Goal: Task Accomplishment & Management: Manage account settings

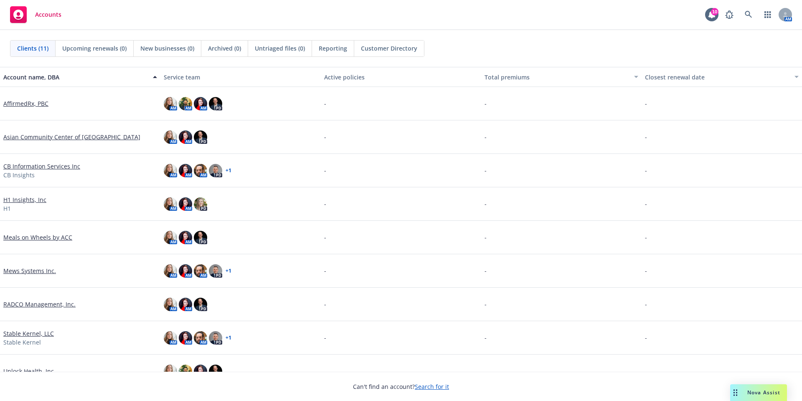
click at [60, 167] on link "CB Information Services Inc" at bounding box center [41, 166] width 77 height 9
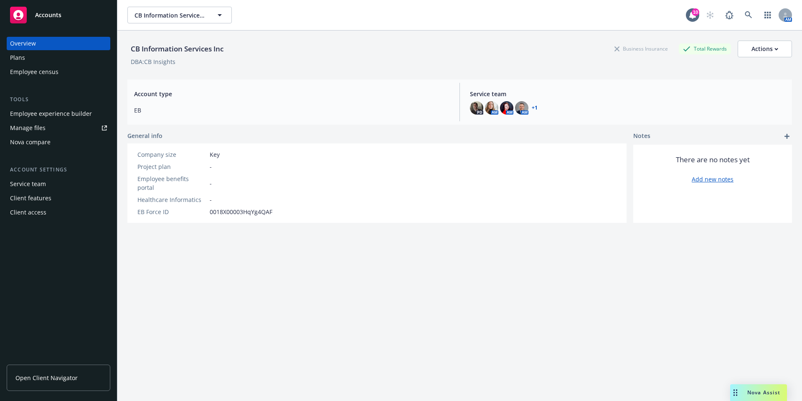
click at [51, 112] on div "Employee experience builder" at bounding box center [51, 113] width 82 height 13
click at [46, 216] on div "Client access" at bounding box center [58, 212] width 97 height 13
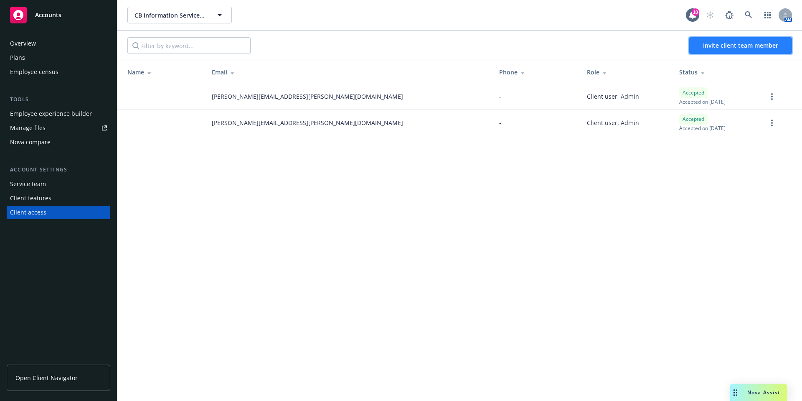
click at [724, 44] on span "Invite client team member" at bounding box center [740, 45] width 75 height 8
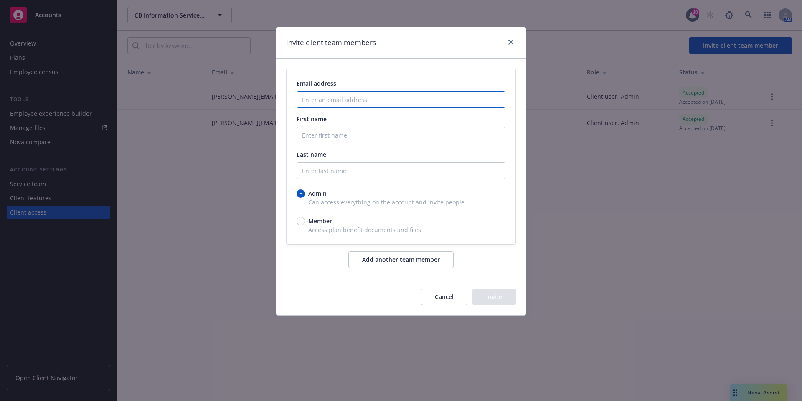
click at [399, 102] on input "Enter an email address" at bounding box center [401, 99] width 209 height 17
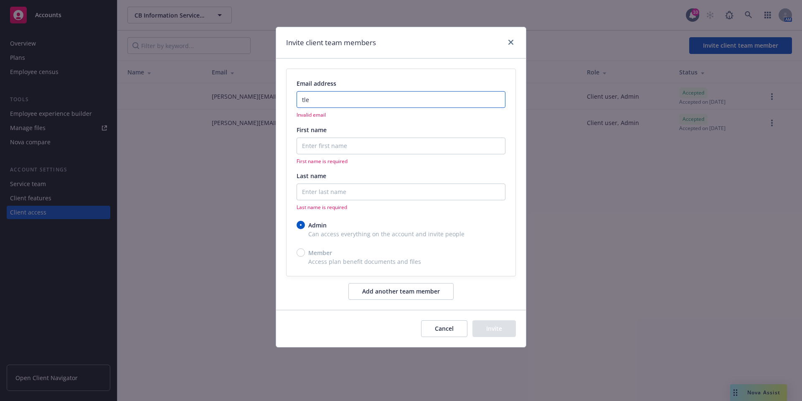
drag, startPoint x: 325, startPoint y: 99, endPoint x: 246, endPoint y: 97, distance: 79.0
click at [246, 97] on div "Invite client team members Email address tle Invalid email First name First nam…" at bounding box center [401, 200] width 802 height 401
paste input "iffany le <tle@cbinsights.com>"
drag, startPoint x: 325, startPoint y: 100, endPoint x: 287, endPoint y: 99, distance: 38.0
click at [287, 99] on div "Email address tiffany le <tle@cbinsights.com> Invalid email First name First na…" at bounding box center [401, 172] width 229 height 206
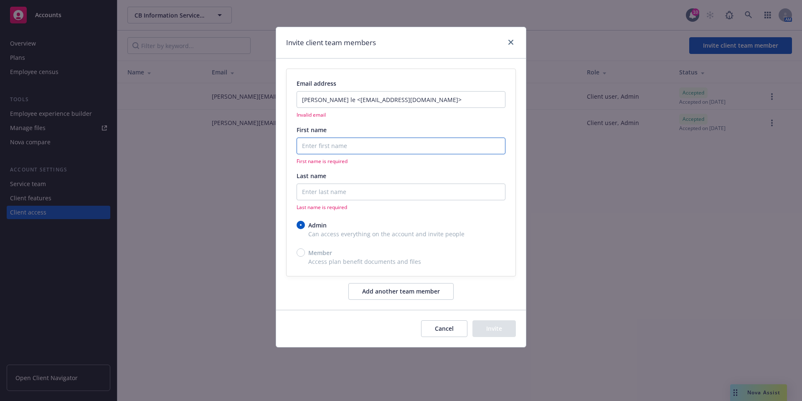
click at [364, 150] on input "First name" at bounding box center [401, 145] width 209 height 17
drag, startPoint x: 330, startPoint y: 100, endPoint x: 282, endPoint y: 101, distance: 47.2
click at [282, 101] on div "Email address tiffany le <tle@cbinsights.com> Invalid email First name First na…" at bounding box center [401, 183] width 250 height 251
click at [405, 98] on input "tle@cbinsights.com>" at bounding box center [401, 99] width 209 height 17
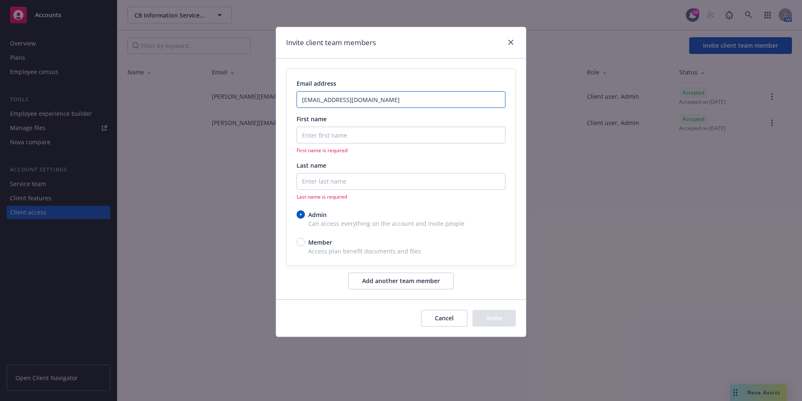
type input "tle@cbinsights.com"
click at [352, 136] on input "First name" at bounding box center [401, 135] width 209 height 17
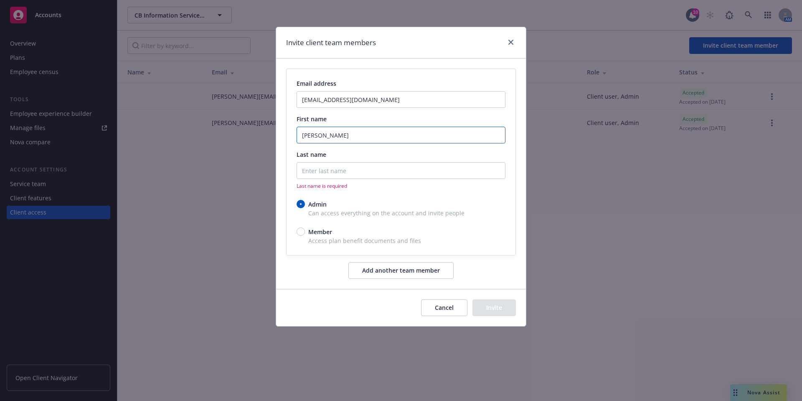
type input "Tiffany"
click at [352, 168] on input "Last name" at bounding box center [401, 170] width 209 height 17
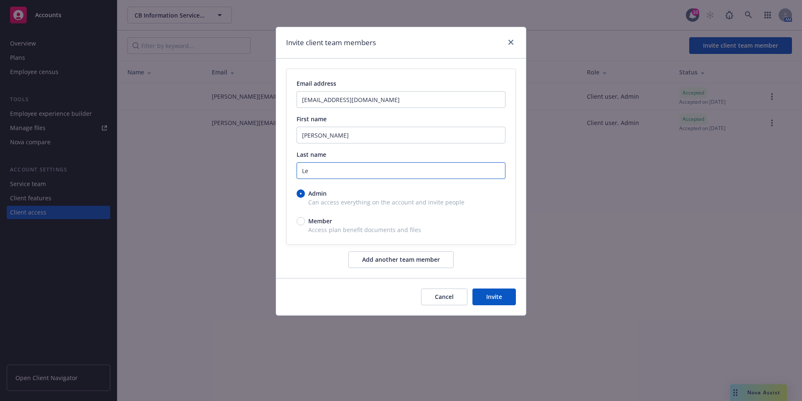
type input "Le"
click at [475, 224] on div "Member" at bounding box center [401, 220] width 209 height 9
click at [305, 224] on input "Member" at bounding box center [301, 221] width 8 height 8
radio input "true"
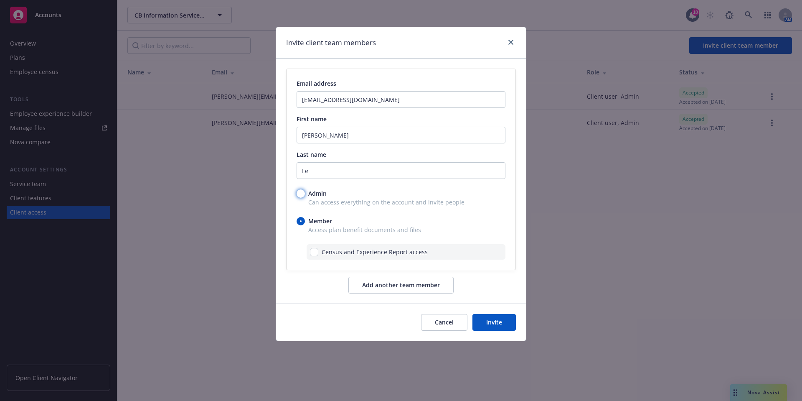
click at [299, 190] on input "Admin" at bounding box center [301, 193] width 8 height 8
radio input "true"
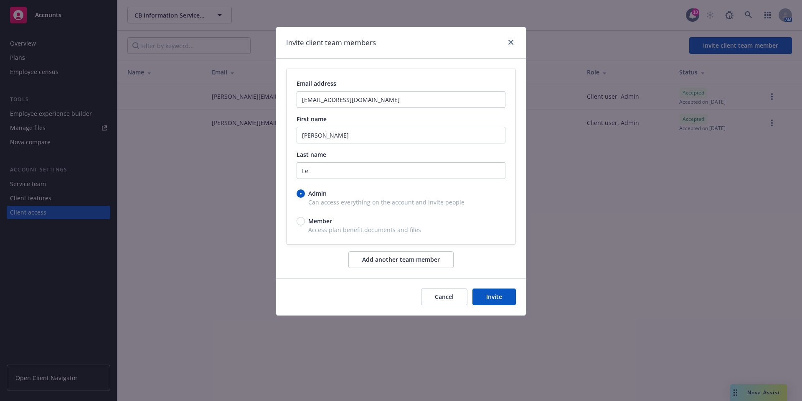
click at [413, 258] on button "Add another team member" at bounding box center [400, 259] width 105 height 17
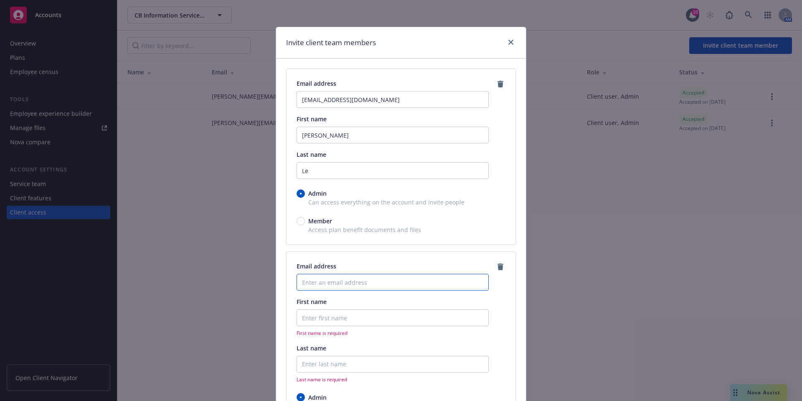
click at [356, 286] on input "Enter an email address" at bounding box center [393, 282] width 192 height 17
paste input "ella.decker@cbinsights.com"
type input "ella.decker@cbinsights.com"
click at [350, 320] on input "First name" at bounding box center [393, 317] width 192 height 17
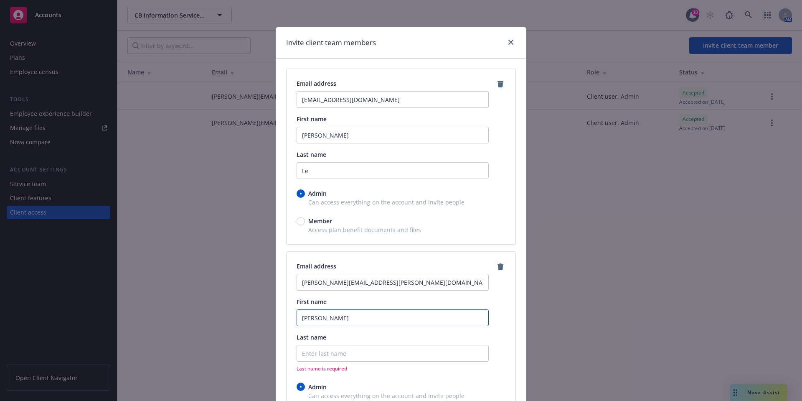
type input "Ella"
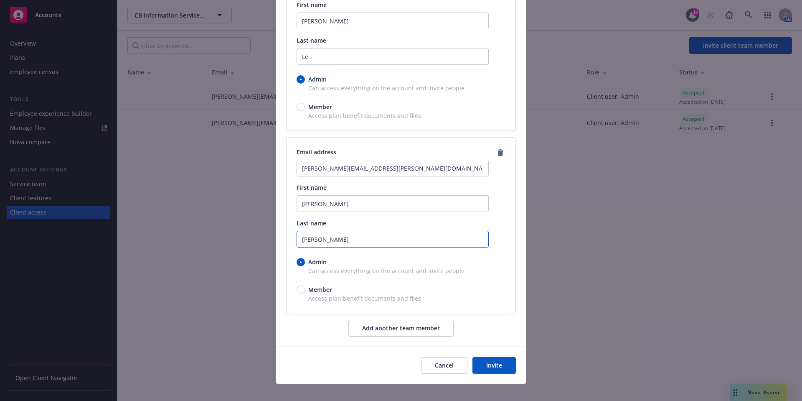
scroll to position [124, 0]
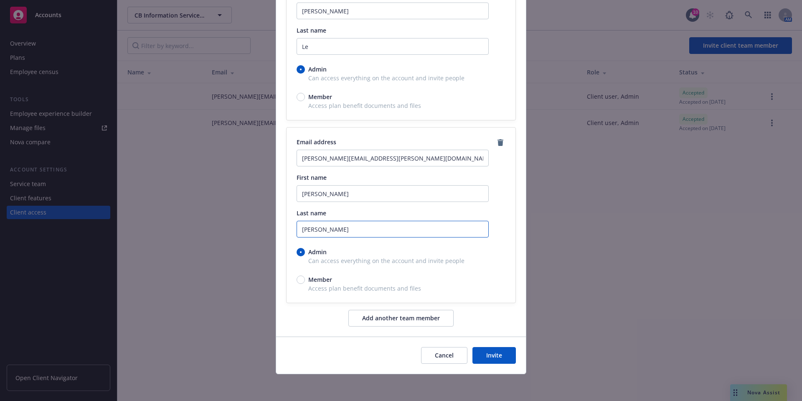
type input "Decker"
click at [420, 315] on button "Add another team member" at bounding box center [400, 318] width 105 height 17
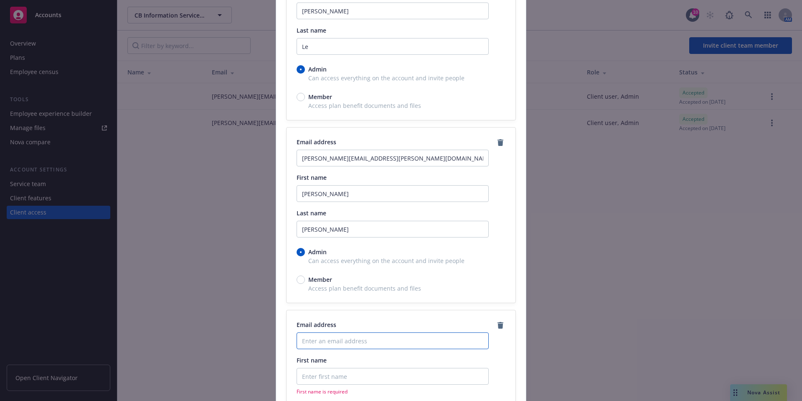
click at [347, 338] on input "Enter an email address" at bounding box center [393, 340] width 192 height 17
paste input "taylor.jones@cbinsights.com"
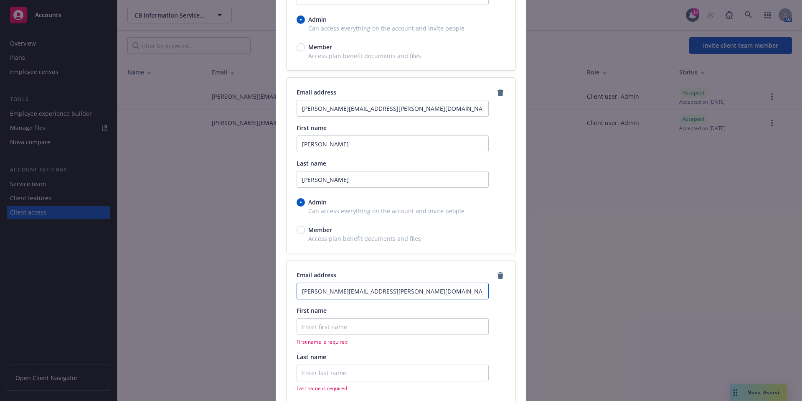
scroll to position [271, 0]
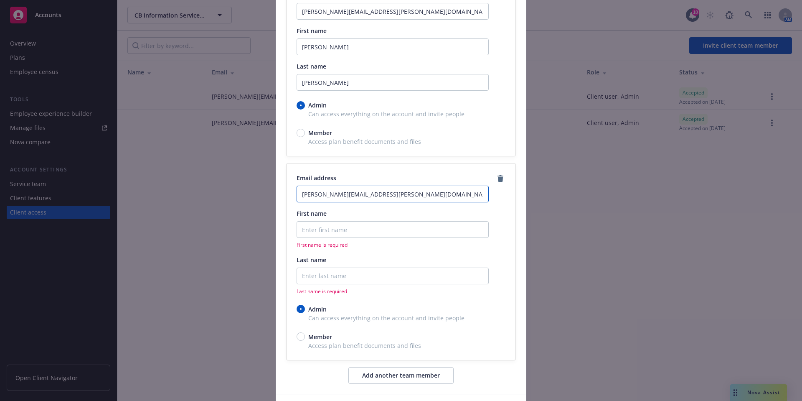
type input "taylor.jones@cbinsights.com"
click at [345, 231] on input "First name" at bounding box center [393, 229] width 192 height 17
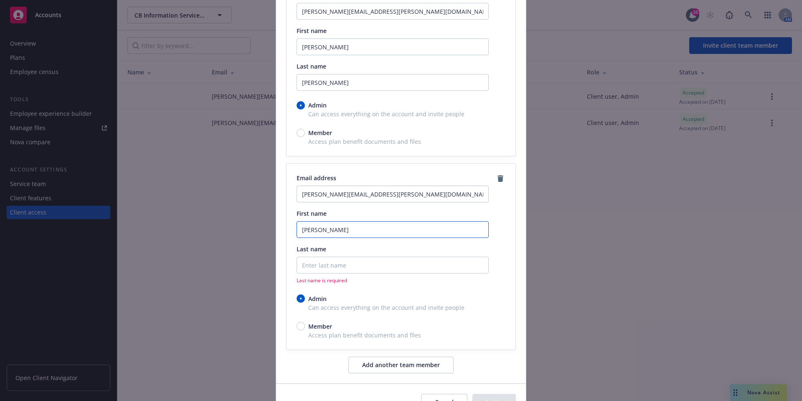
type input "Taylor"
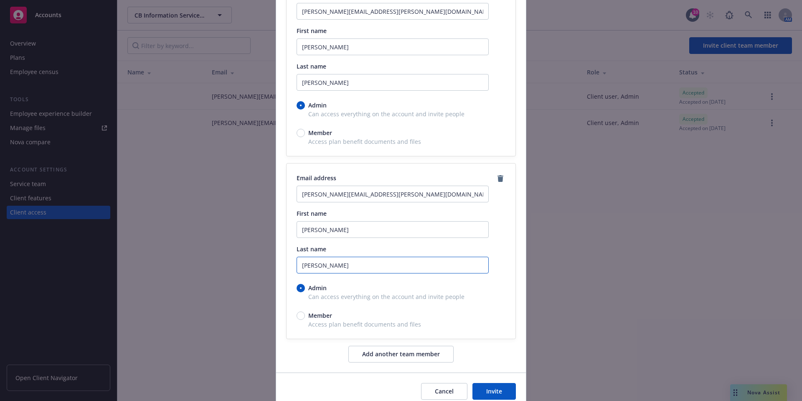
type input "Jones"
click at [429, 308] on div "Admin Can access everything on the account and invite people Member Access plan…" at bounding box center [401, 305] width 209 height 45
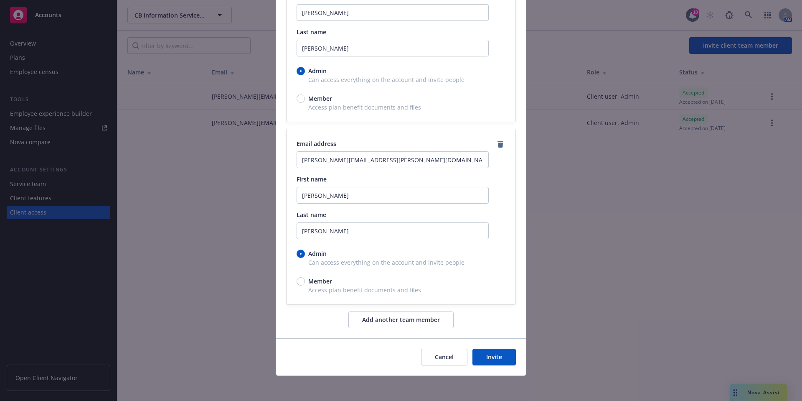
scroll to position [307, 0]
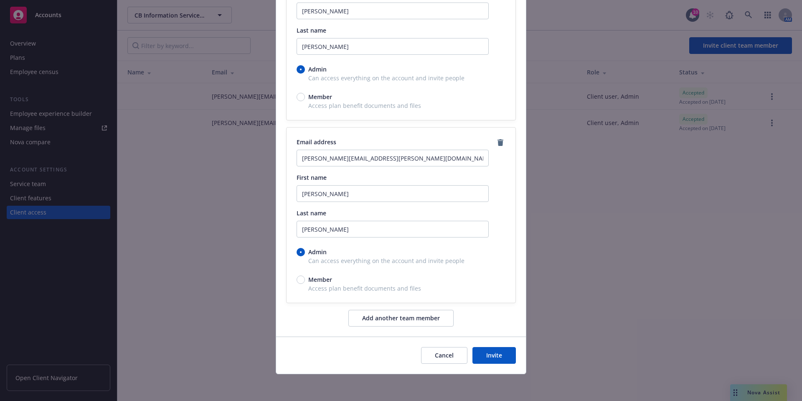
click at [493, 353] on button "Invite" at bounding box center [493, 355] width 43 height 17
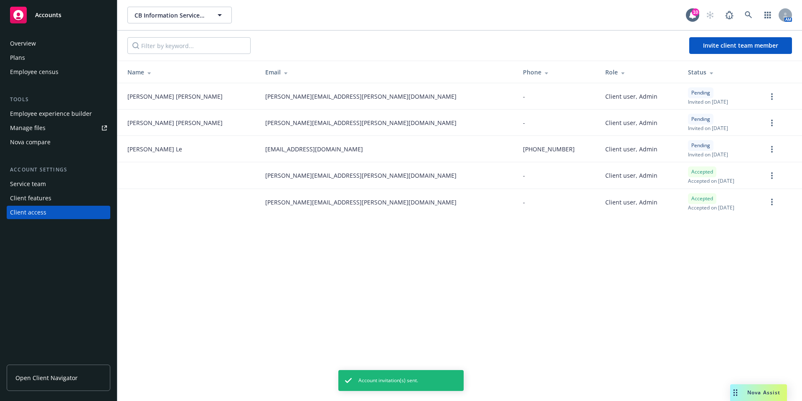
click at [45, 126] on link "Manage files" at bounding box center [59, 127] width 104 height 13
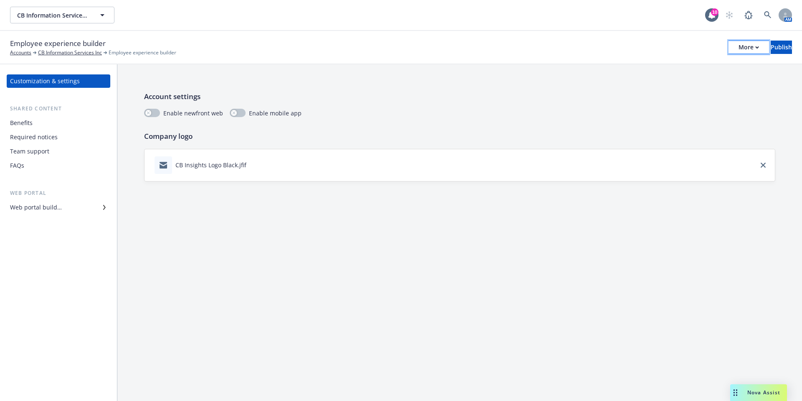
click at [739, 48] on div "More" at bounding box center [749, 47] width 20 height 13
click at [18, 120] on div "Benefits" at bounding box center [21, 122] width 23 height 13
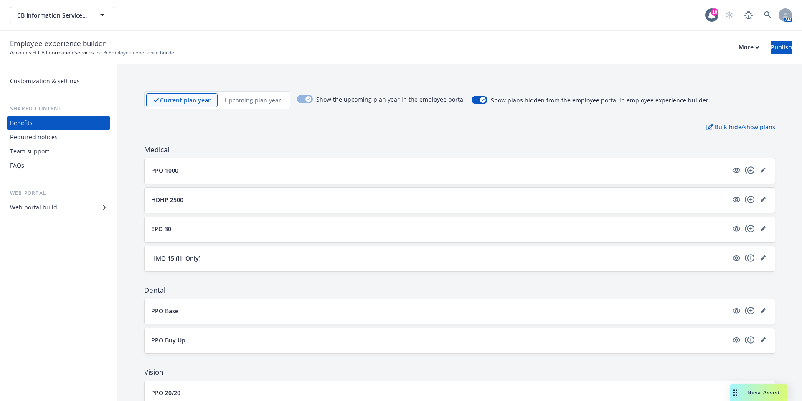
click at [49, 207] on div "Web portal builder" at bounding box center [36, 207] width 52 height 13
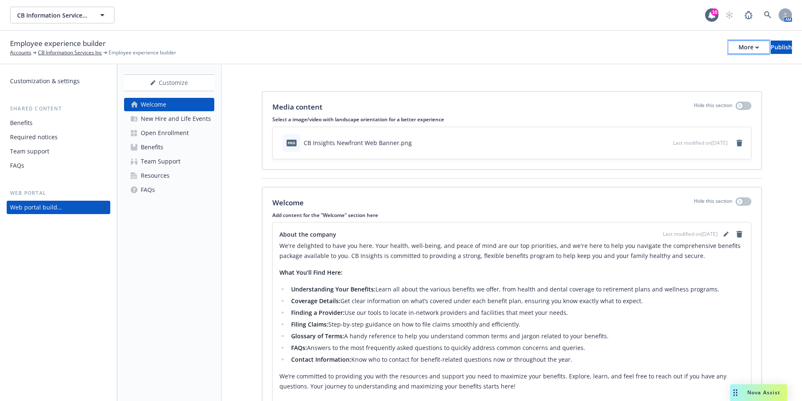
click at [755, 46] on icon "button" at bounding box center [757, 47] width 4 height 3
click at [771, 44] on div "Publish" at bounding box center [781, 47] width 21 height 13
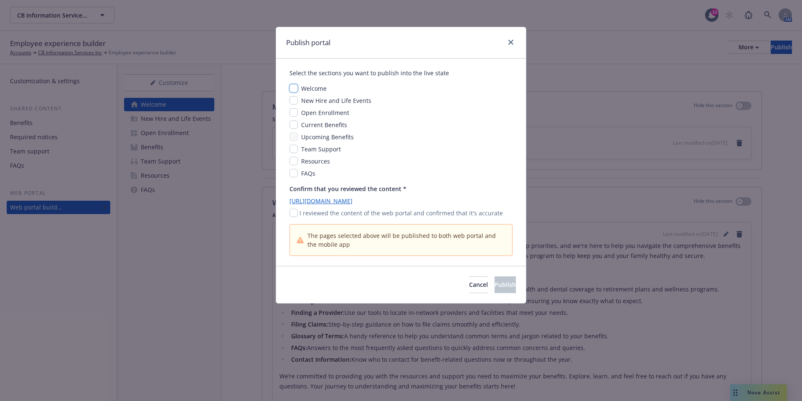
click at [293, 87] on input "checkbox" at bounding box center [294, 88] width 8 height 8
checkbox input "true"
click at [293, 101] on input "checkbox" at bounding box center [294, 100] width 8 height 8
checkbox input "true"
click at [295, 123] on input "checkbox" at bounding box center [294, 124] width 8 height 8
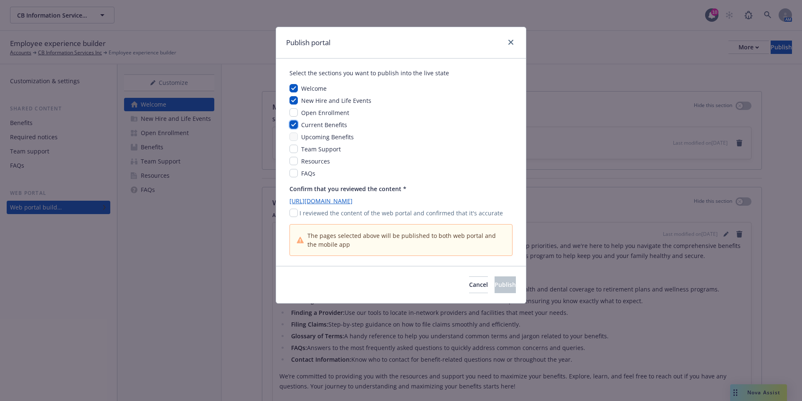
checkbox input "true"
click at [296, 135] on input "checkbox" at bounding box center [294, 136] width 8 height 8
click at [295, 133] on input "checkbox" at bounding box center [294, 136] width 8 height 8
checkbox input "false"
click at [294, 151] on input "checkbox" at bounding box center [294, 149] width 8 height 8
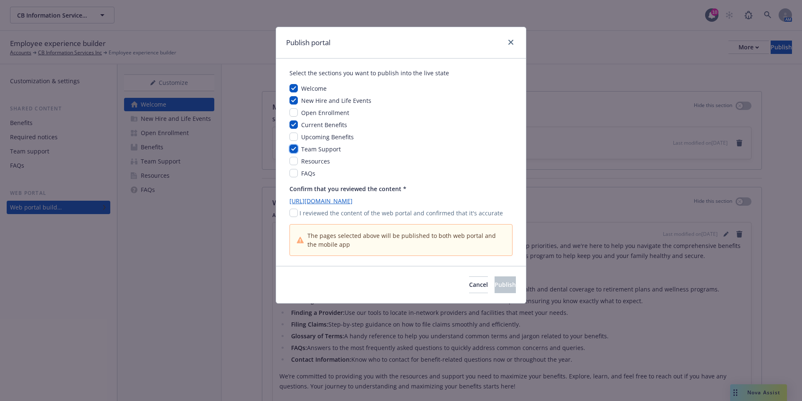
checkbox input "true"
click at [294, 162] on input "checkbox" at bounding box center [294, 161] width 8 height 8
checkbox input "true"
click at [294, 171] on input "checkbox" at bounding box center [294, 173] width 8 height 8
checkbox input "true"
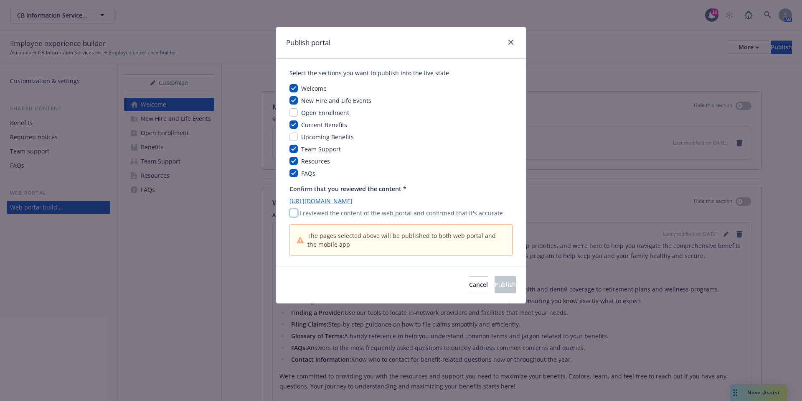
click at [293, 214] on input "checkbox" at bounding box center [294, 212] width 8 height 8
checkbox input "true"
click at [495, 283] on span "Publish" at bounding box center [505, 284] width 21 height 8
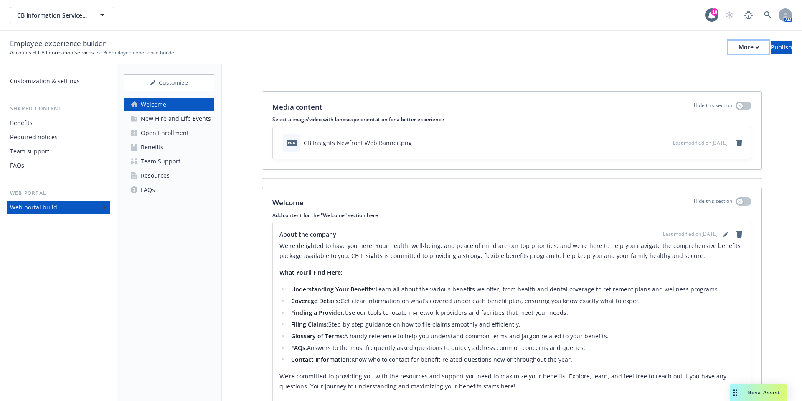
click at [735, 45] on button "More" at bounding box center [749, 47] width 41 height 13
click at [657, 80] on link "Copy portal link" at bounding box center [680, 82] width 124 height 17
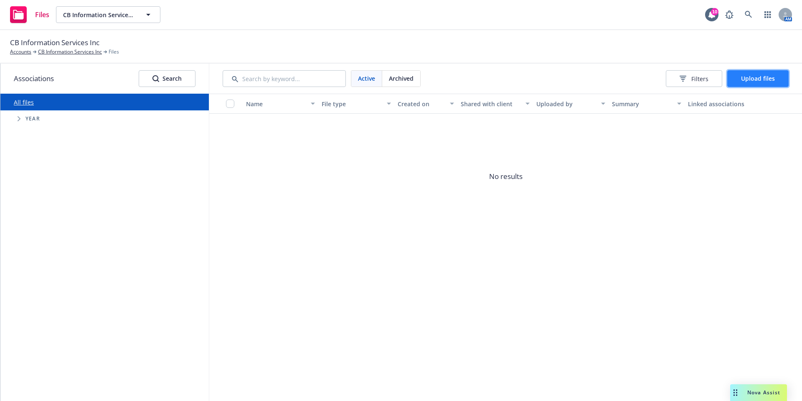
click at [750, 78] on span "Upload files" at bounding box center [758, 78] width 34 height 8
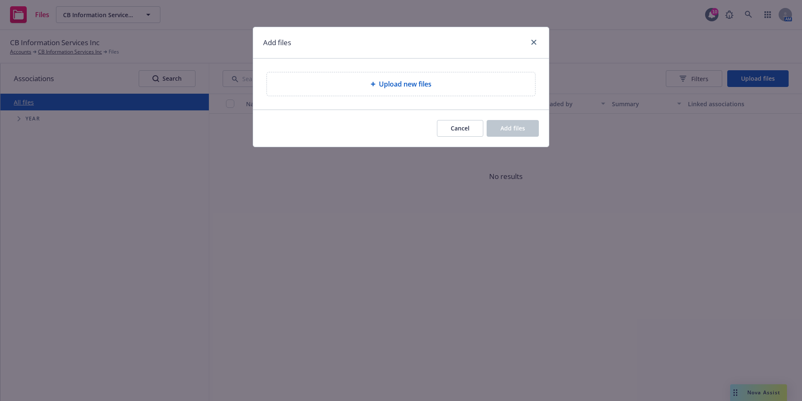
click at [420, 88] on span "Upload new files" at bounding box center [405, 84] width 53 height 10
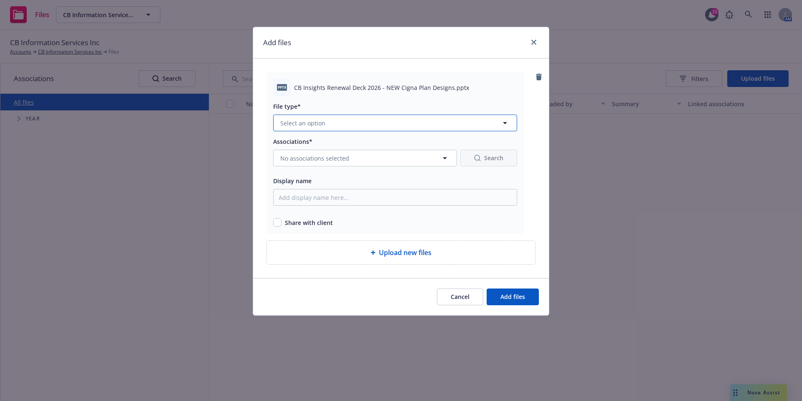
click at [417, 124] on button "Select an option" at bounding box center [395, 122] width 244 height 17
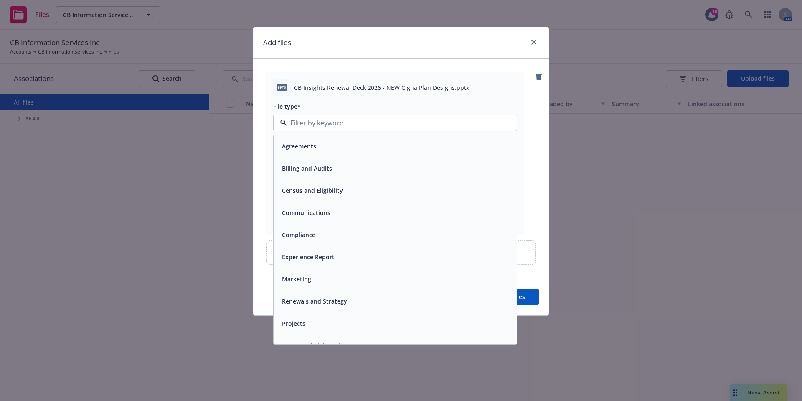
click at [365, 300] on div "Renewals and Strategy" at bounding box center [395, 301] width 233 height 12
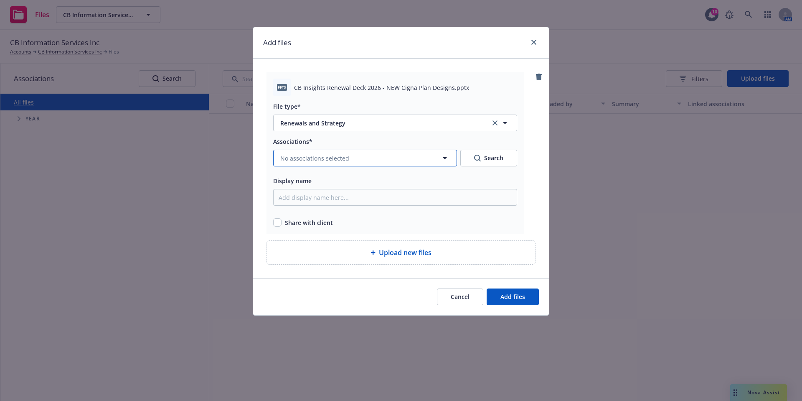
click at [368, 160] on button "No associations selected" at bounding box center [365, 158] width 184 height 17
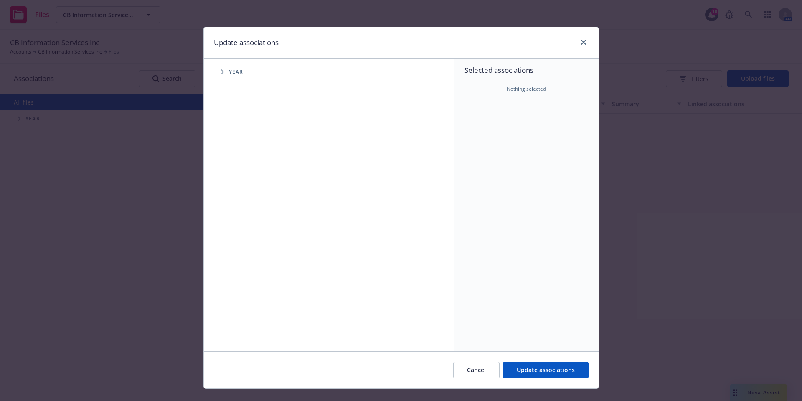
click at [222, 66] on span "Tree Example" at bounding box center [222, 71] width 13 height 13
click at [239, 206] on input "Tree Example" at bounding box center [243, 205] width 8 height 8
checkbox input "true"
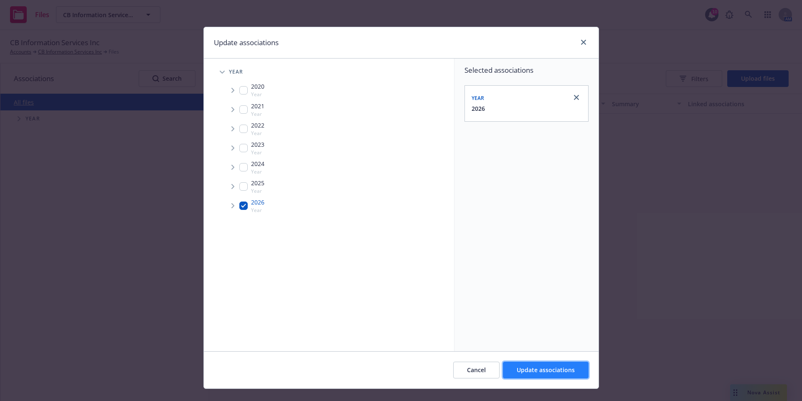
click at [547, 371] on span "Update associations" at bounding box center [546, 370] width 58 height 8
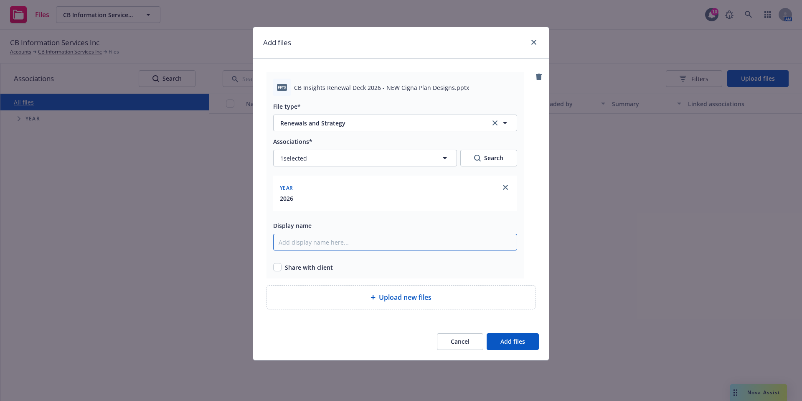
click at [368, 242] on input "Display name" at bounding box center [395, 242] width 244 height 17
click at [448, 212] on div "Associations* 1 selected Search Year 2026 Display name Share with client" at bounding box center [395, 203] width 244 height 135
click at [388, 240] on input "Display name" at bounding box center [395, 242] width 244 height 17
type input "CB insights Renewal Deck 2026"
click at [279, 267] on input "checkbox" at bounding box center [277, 267] width 8 height 8
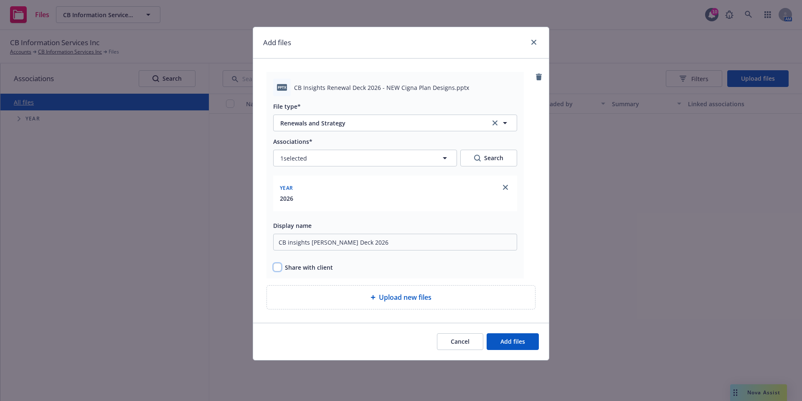
checkbox input "true"
click at [518, 343] on span "Add files" at bounding box center [512, 341] width 25 height 8
